Goal: Task Accomplishment & Management: Use online tool/utility

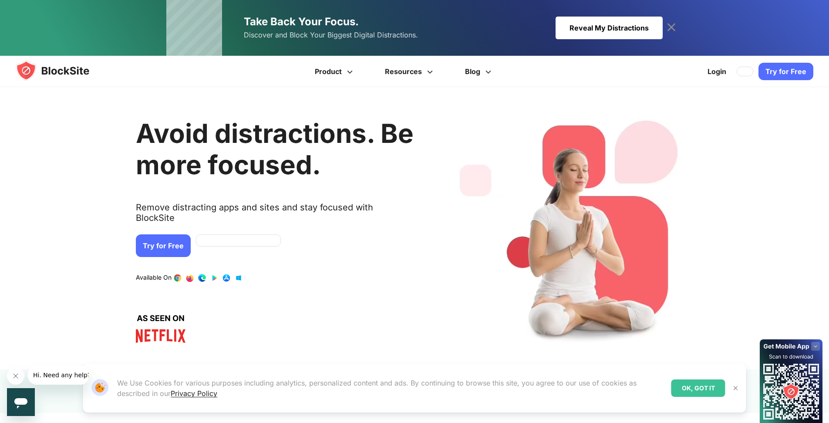
click at [772, 70] on link "Try for Free" at bounding box center [786, 71] width 55 height 17
click at [148, 235] on link "Try for Free" at bounding box center [163, 245] width 55 height 23
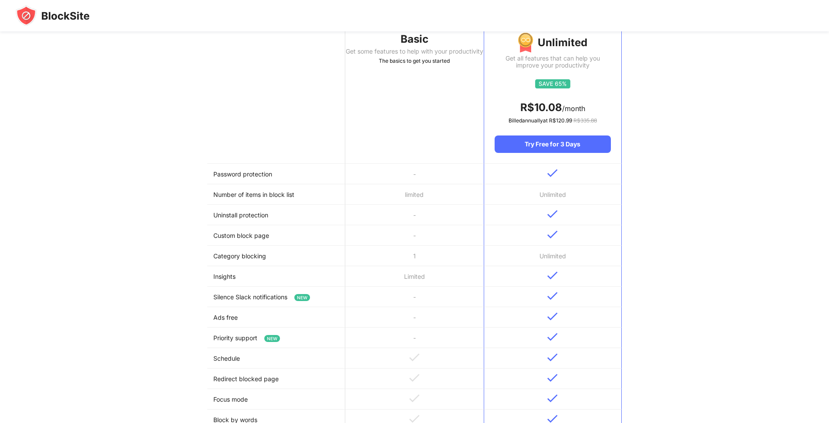
scroll to position [218, 0]
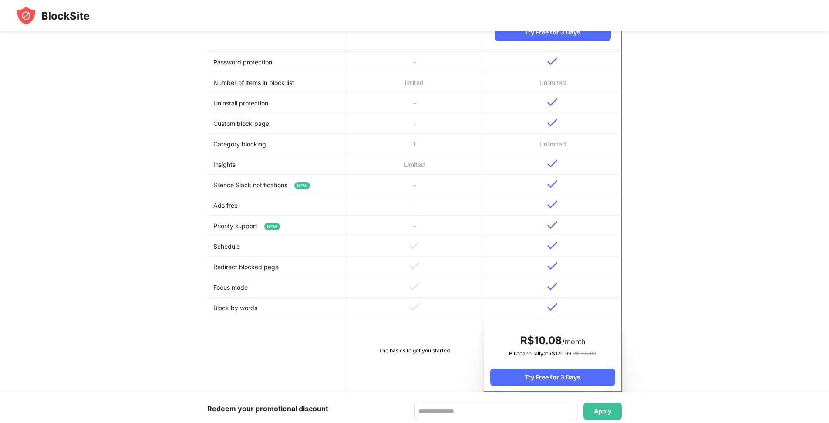
click at [273, 191] on td "Silence Slack notifications NEW" at bounding box center [276, 185] width 138 height 20
click at [382, 210] on td "-" at bounding box center [414, 205] width 138 height 20
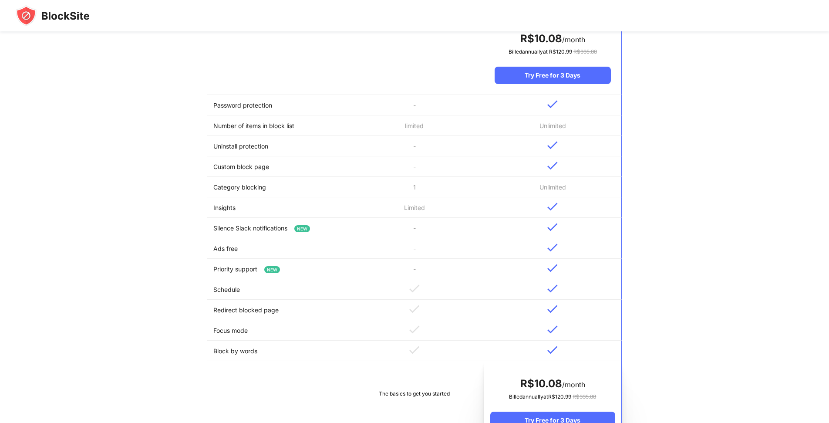
scroll to position [174, 0]
click at [405, 124] on td "limited" at bounding box center [414, 126] width 138 height 20
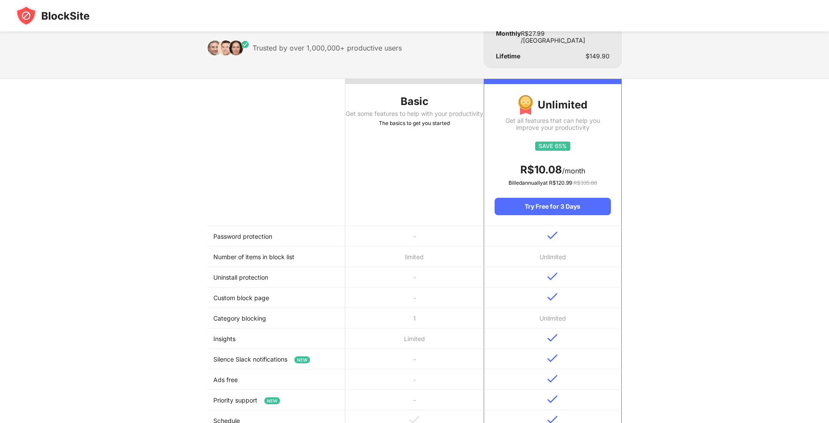
click at [410, 108] on div "Basic" at bounding box center [414, 101] width 138 height 14
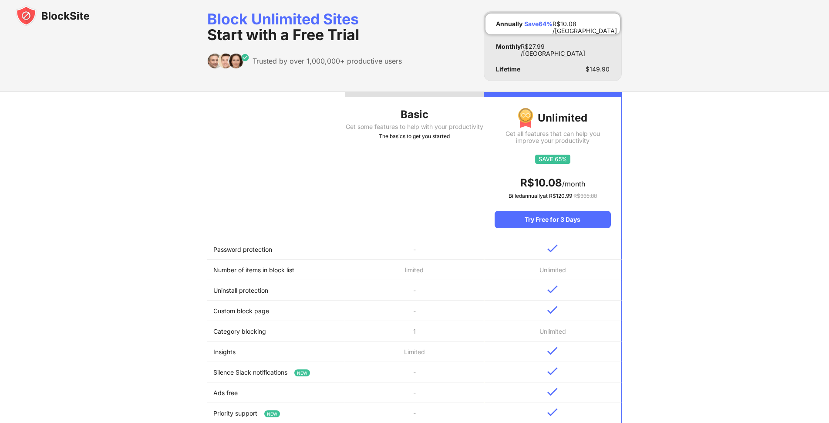
scroll to position [0, 0]
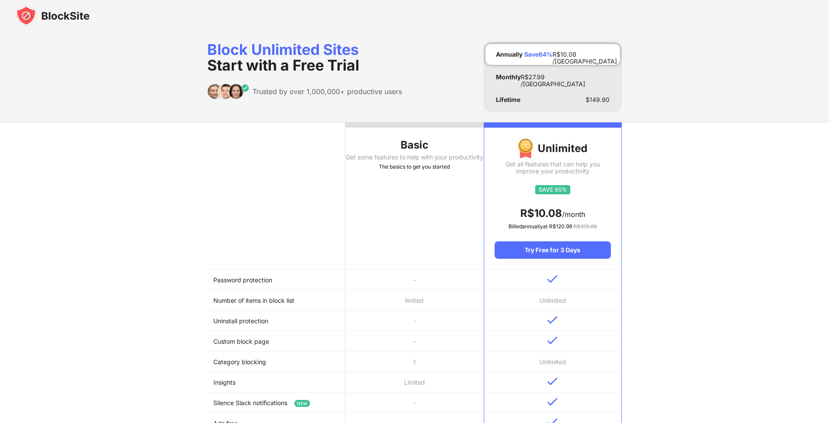
click at [148, 235] on div "Basic Get some features to help with your productivity The basics to get you st…" at bounding box center [414, 366] width 829 height 488
click at [516, 80] on div "Monthly" at bounding box center [508, 77] width 25 height 7
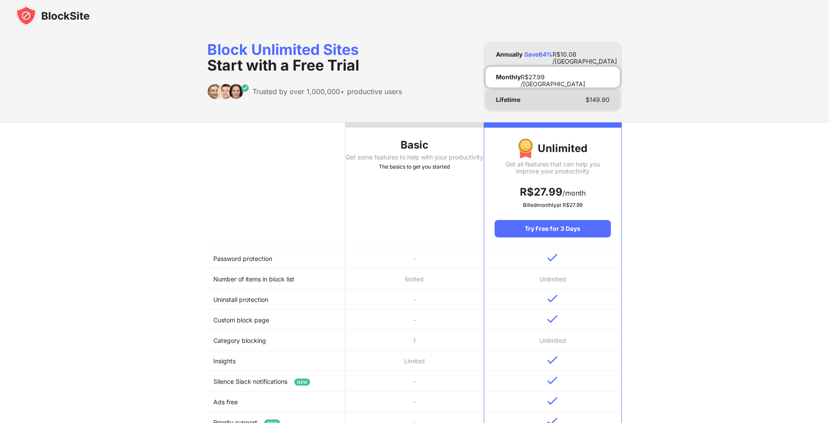
click at [523, 96] on div "Lifetime $ 149.90" at bounding box center [552, 99] width 135 height 21
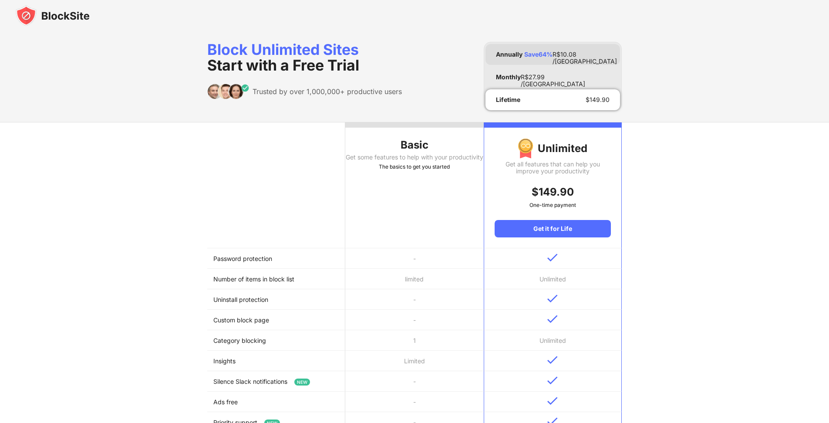
click at [516, 53] on div "Annually" at bounding box center [509, 54] width 27 height 7
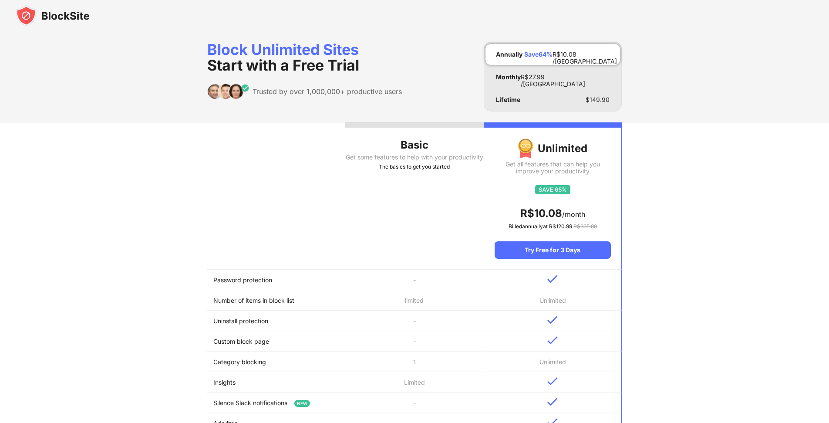
click at [297, 69] on span "Start with a Free Trial" at bounding box center [283, 65] width 152 height 18
click at [74, 13] on img at bounding box center [53, 15] width 74 height 21
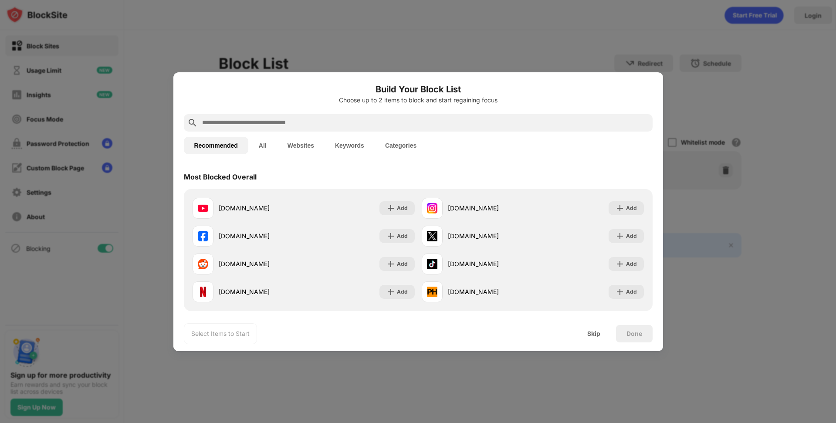
click at [283, 67] on div at bounding box center [418, 211] width 836 height 423
click at [618, 262] on div "Add" at bounding box center [625, 264] width 35 height 14
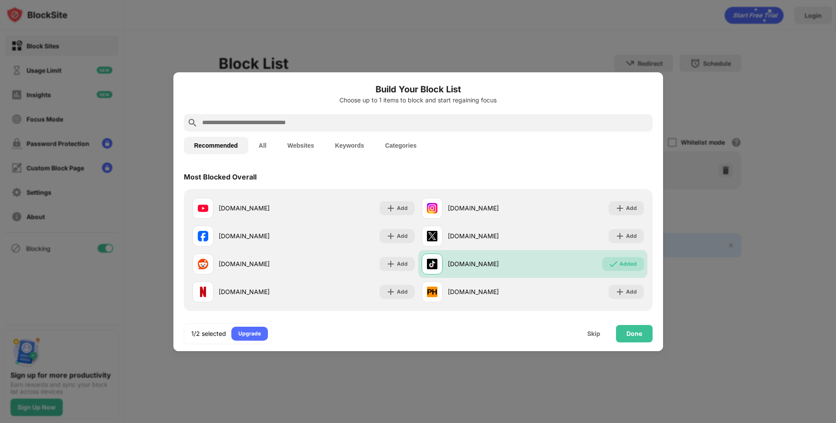
click at [332, 125] on input "text" at bounding box center [425, 123] width 448 height 10
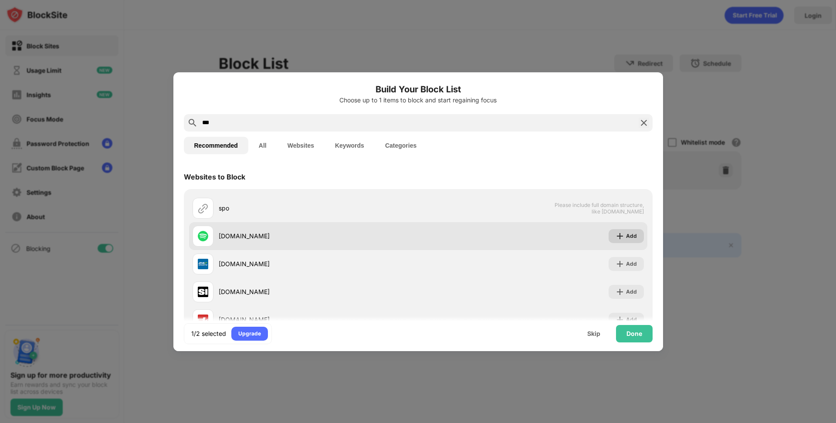
click at [615, 238] on img at bounding box center [619, 236] width 9 height 9
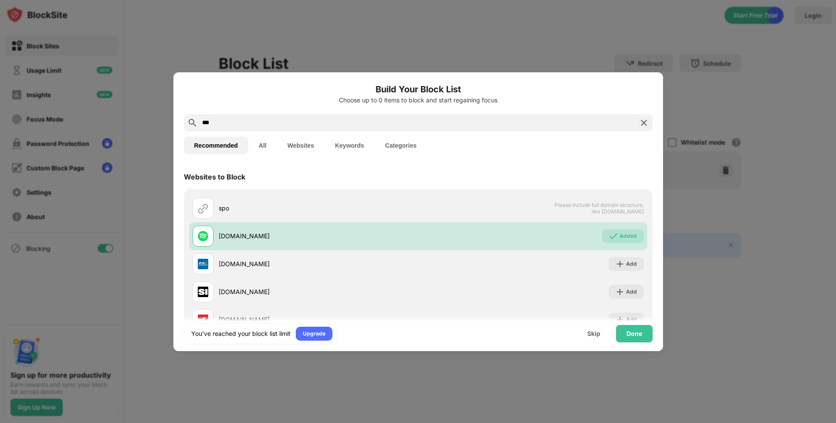
click at [306, 121] on input "***" at bounding box center [418, 123] width 434 height 10
click at [316, 120] on input "*****" at bounding box center [418, 123] width 434 height 10
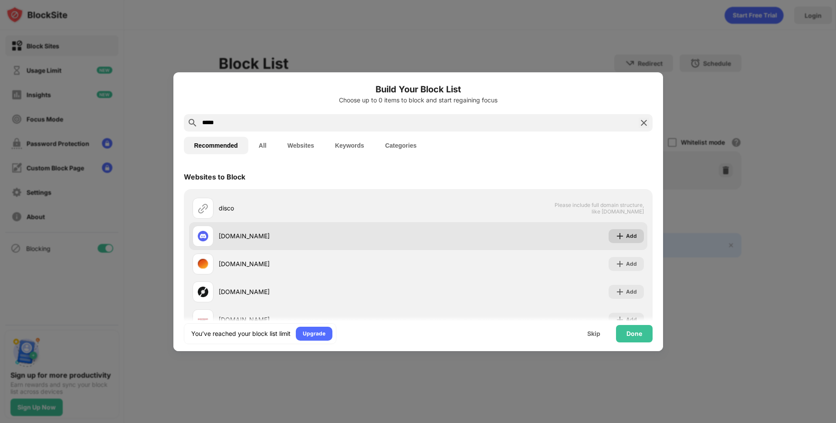
click at [626, 234] on div "Add" at bounding box center [631, 236] width 11 height 9
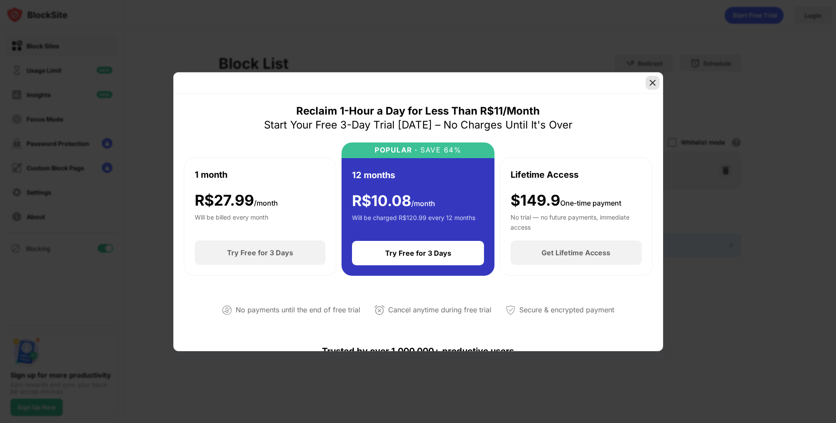
click at [651, 83] on img at bounding box center [652, 82] width 9 height 9
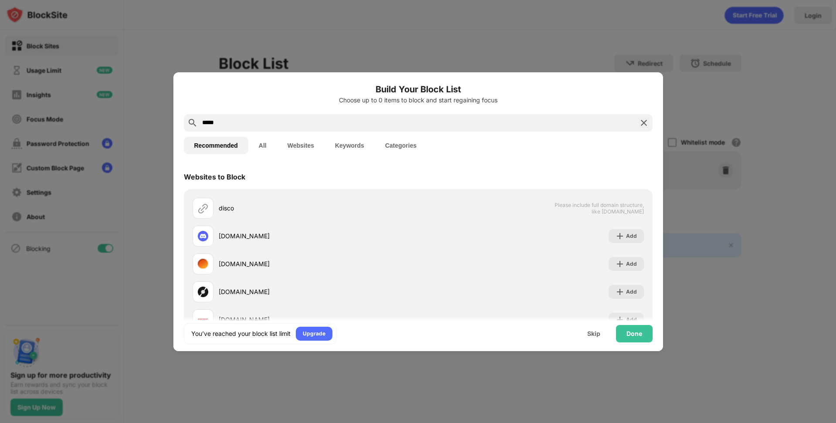
click at [319, 122] on input "*****" at bounding box center [418, 123] width 434 height 10
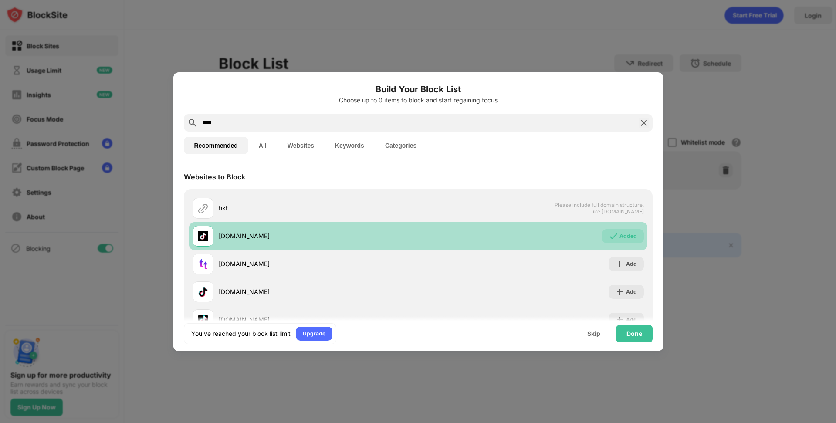
click at [630, 239] on div "Added" at bounding box center [623, 236] width 42 height 14
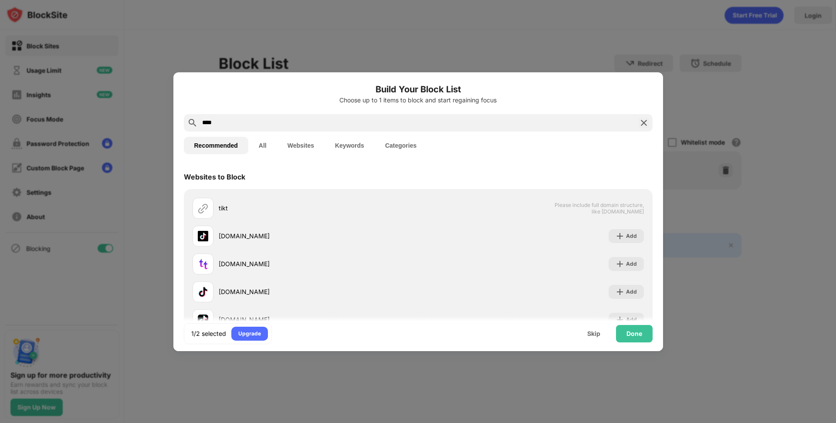
click at [406, 125] on input "****" at bounding box center [418, 123] width 434 height 10
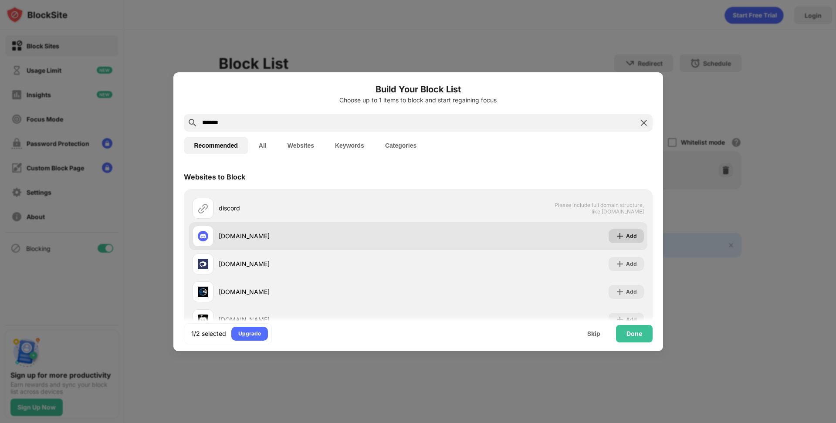
type input "*******"
click at [626, 237] on div "Add" at bounding box center [631, 236] width 11 height 9
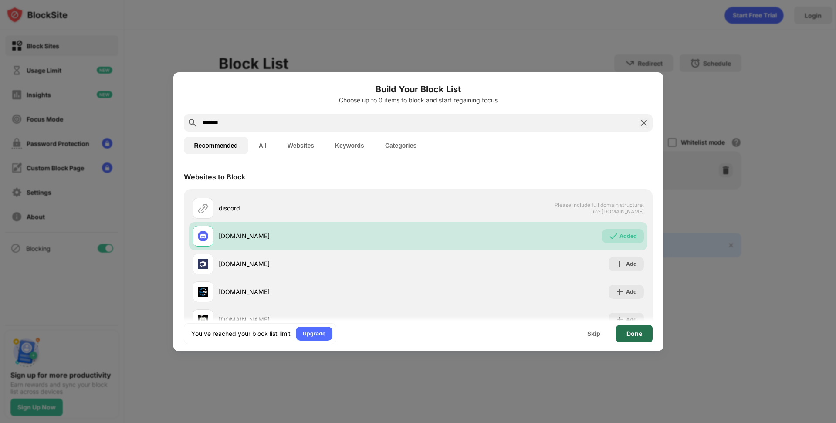
click at [640, 330] on div "Done" at bounding box center [634, 333] width 16 height 7
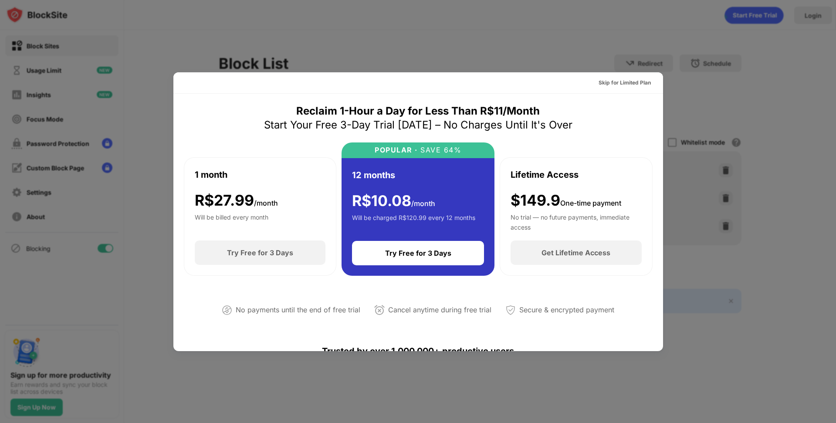
click at [675, 332] on div at bounding box center [418, 211] width 836 height 423
click at [570, 361] on div at bounding box center [418, 211] width 836 height 423
click at [617, 84] on div "Skip for Limited Plan" at bounding box center [624, 82] width 52 height 9
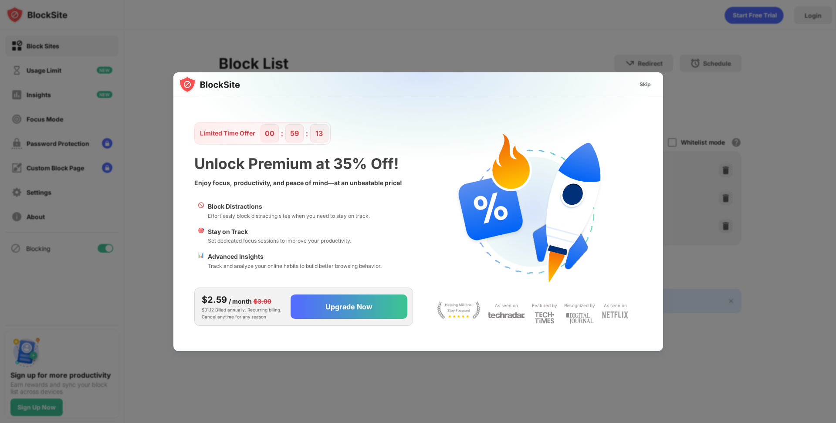
click at [641, 85] on div "Skip" at bounding box center [644, 84] width 11 height 9
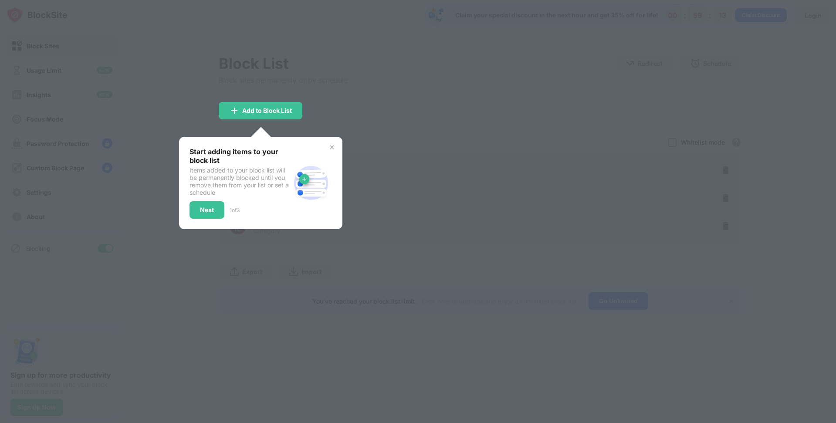
click at [177, 187] on div at bounding box center [418, 211] width 836 height 423
click at [203, 205] on div "Next" at bounding box center [206, 209] width 35 height 17
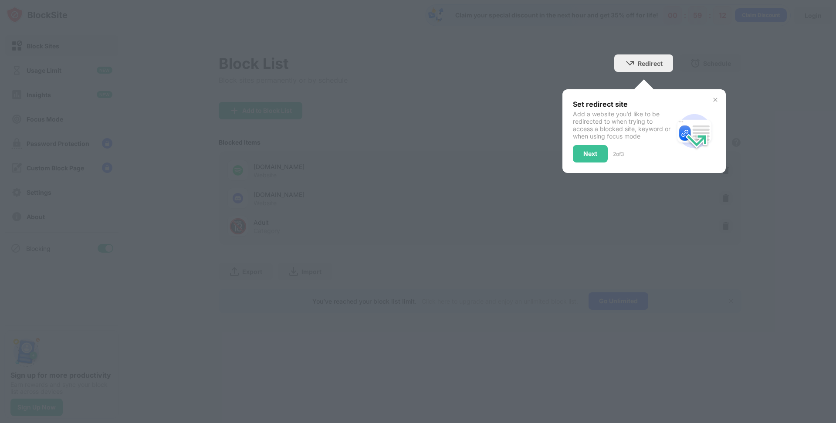
click at [203, 205] on div at bounding box center [418, 211] width 836 height 423
click at [394, 197] on div at bounding box center [418, 211] width 836 height 423
click at [583, 152] on div "Next" at bounding box center [590, 153] width 14 height 7
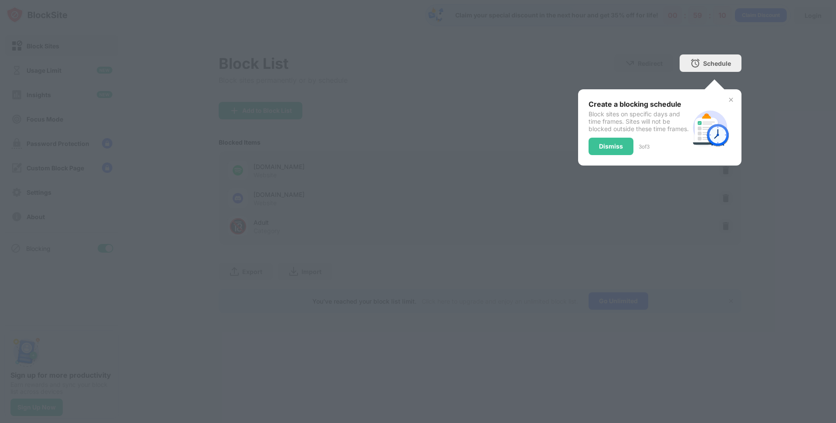
click at [595, 148] on div "Dismiss" at bounding box center [610, 146] width 45 height 17
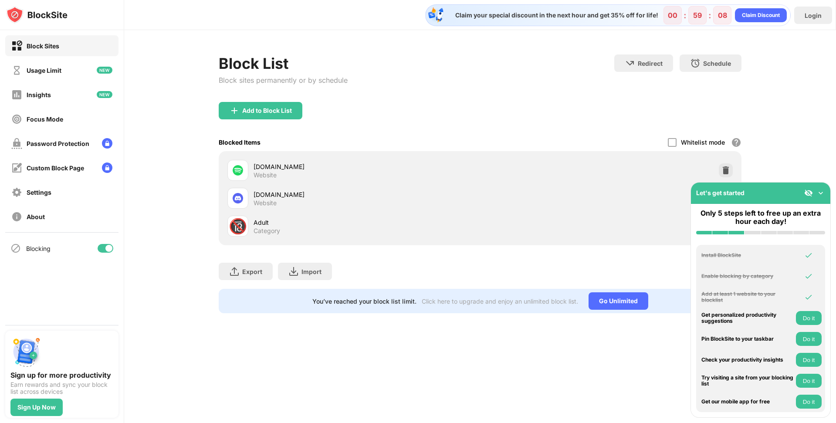
click at [819, 193] on img at bounding box center [820, 193] width 9 height 9
